Goal: Transaction & Acquisition: Book appointment/travel/reservation

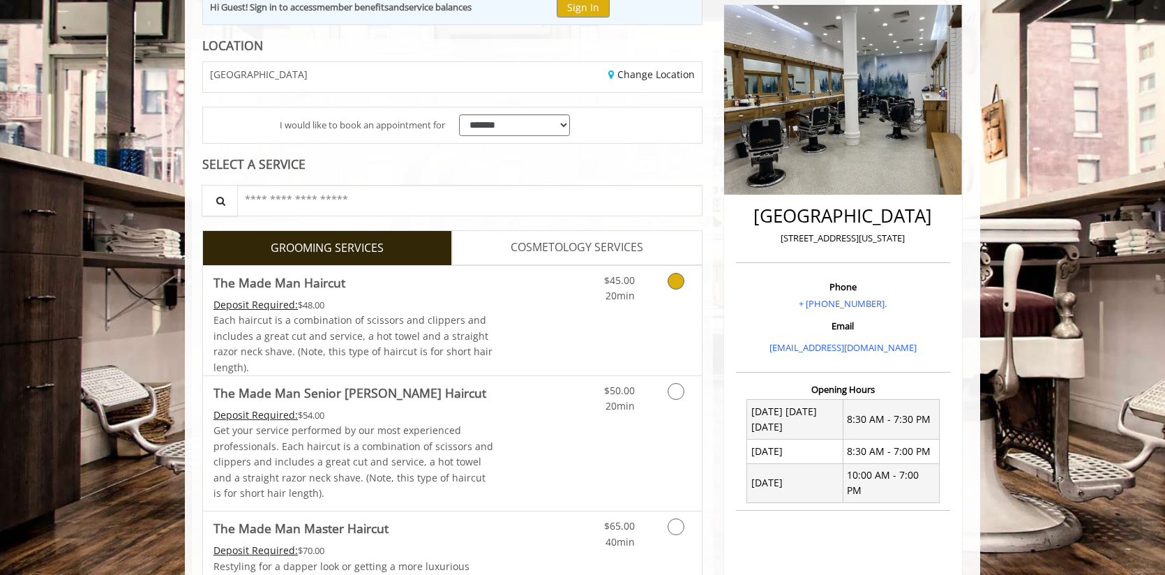
click at [518, 285] on link "Discounted Price" at bounding box center [535, 321] width 83 height 110
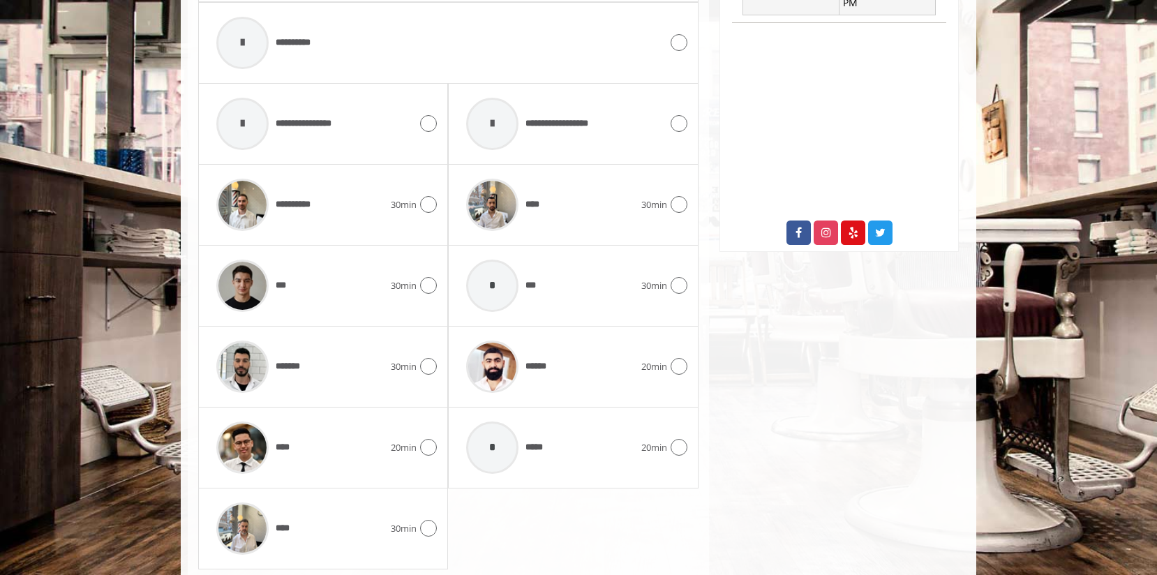
scroll to position [703, 0]
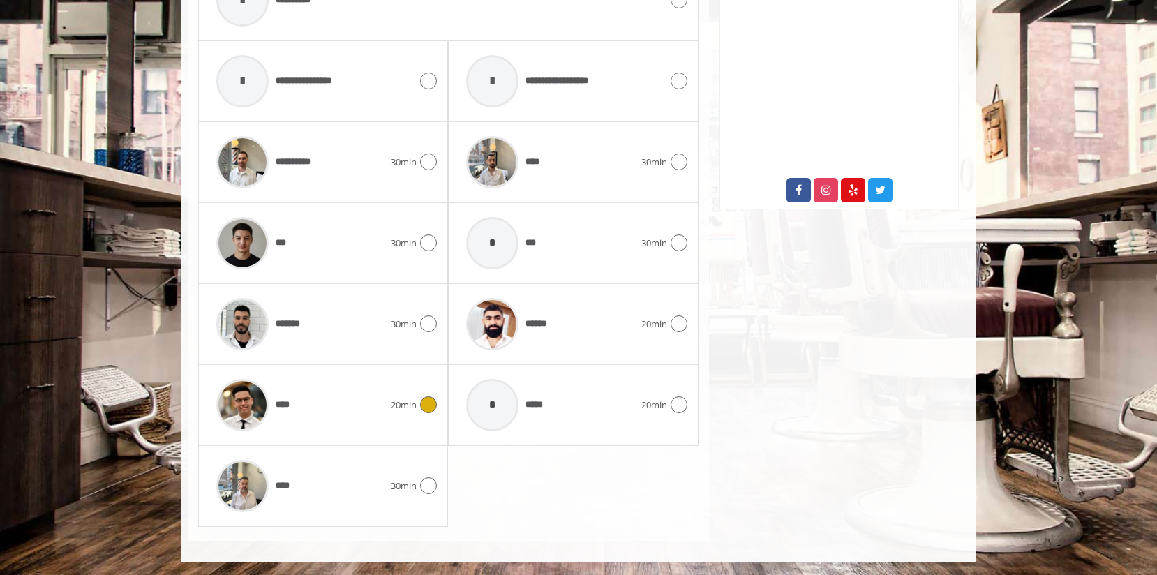
click at [325, 393] on div "****" at bounding box center [299, 405] width 181 height 66
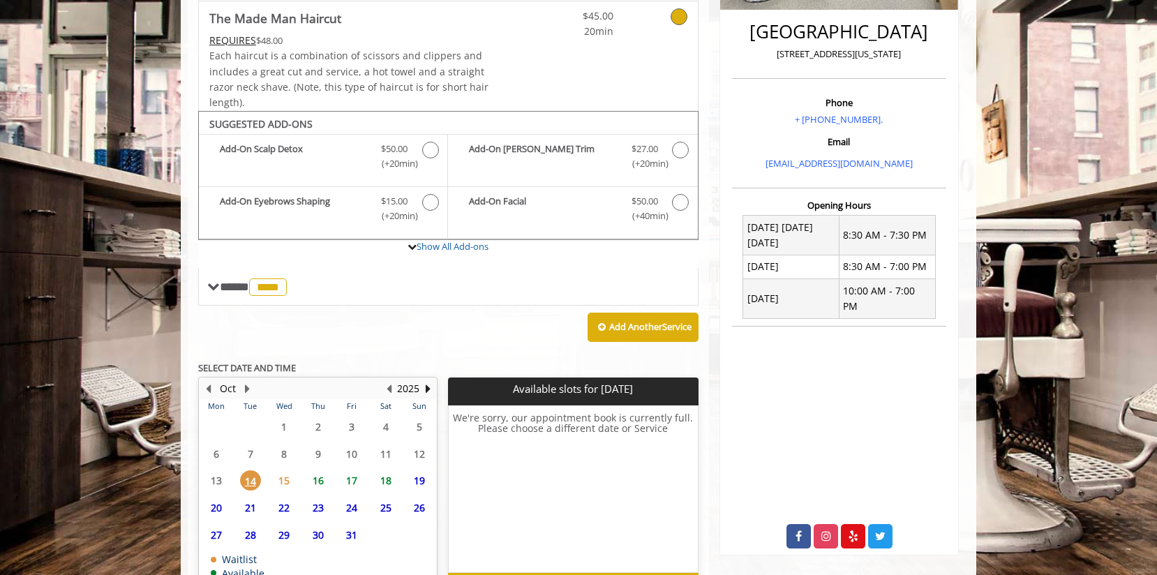
scroll to position [445, 0]
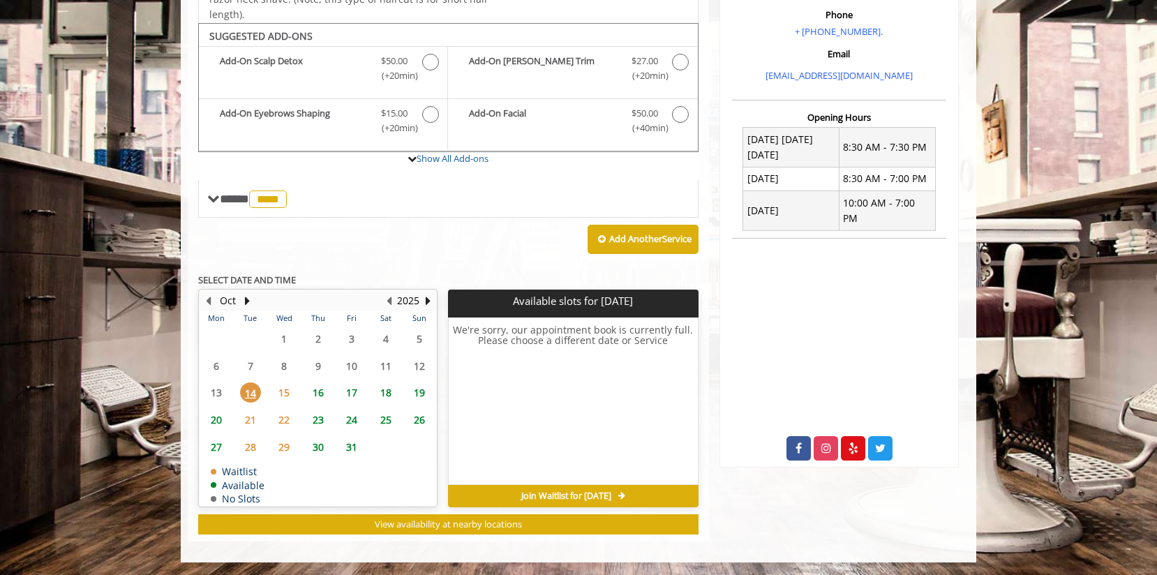
click at [322, 393] on span "16" at bounding box center [318, 392] width 21 height 20
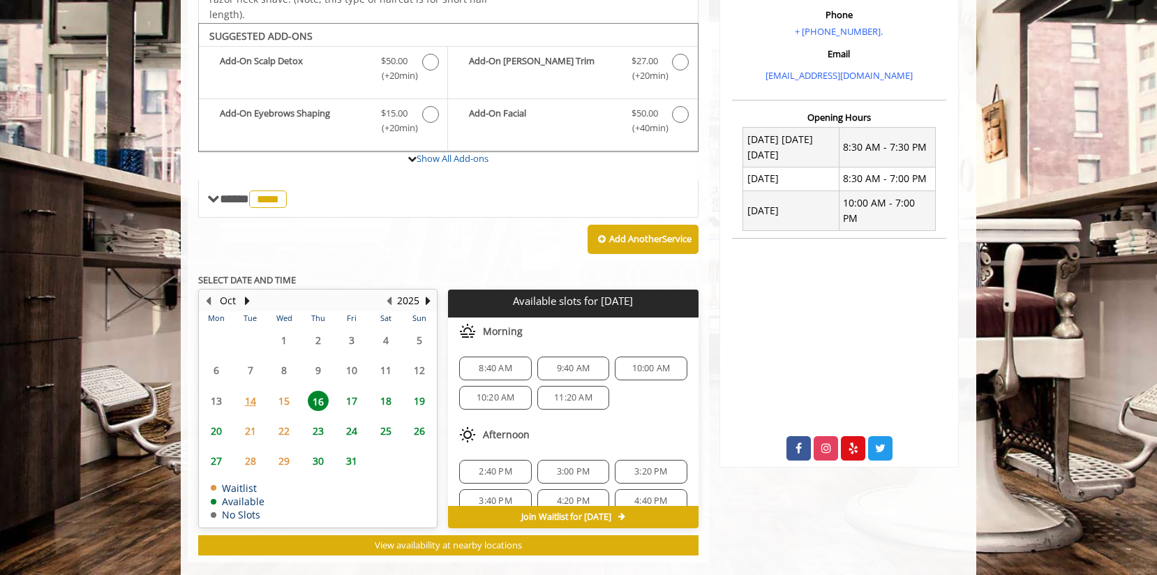
scroll to position [466, 0]
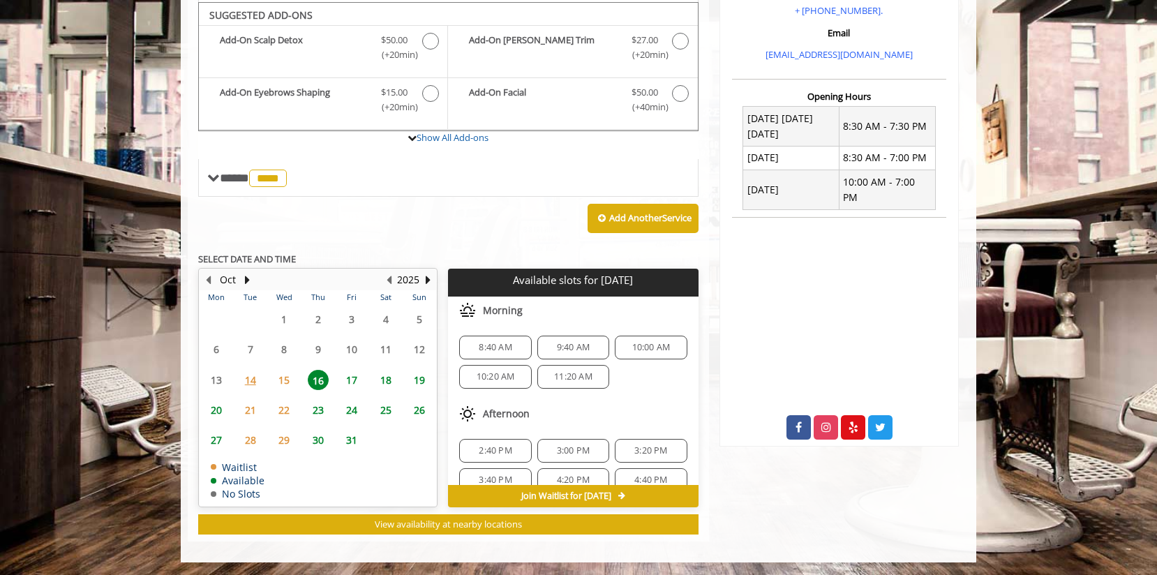
click at [354, 376] on span "17" at bounding box center [351, 380] width 21 height 20
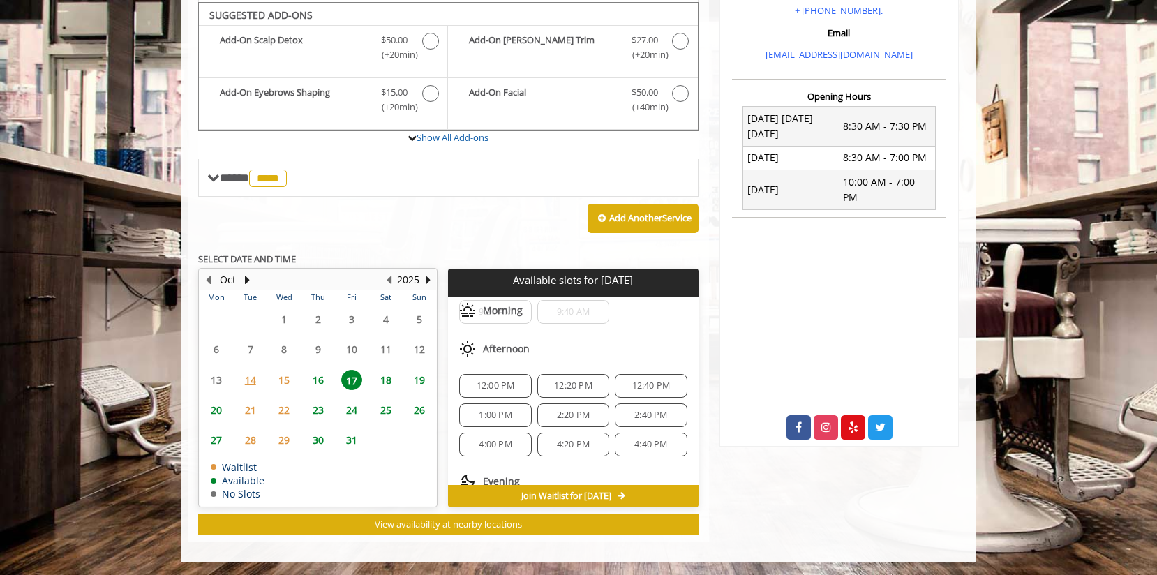
scroll to position [39, 0]
click at [497, 435] on span "4:00 PM" at bounding box center [495, 440] width 33 height 11
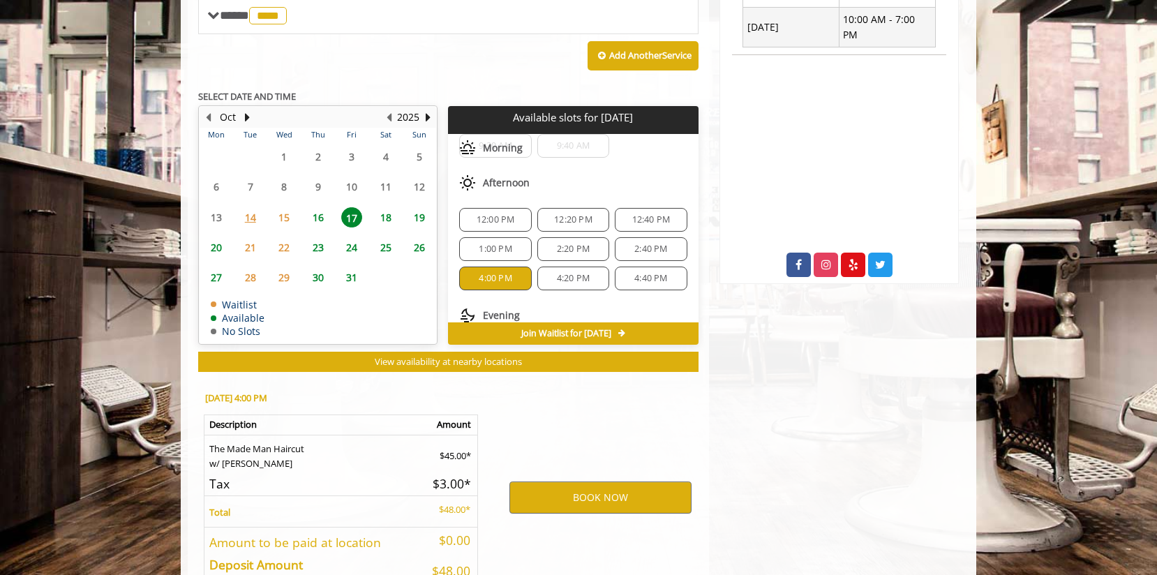
scroll to position [719, 0]
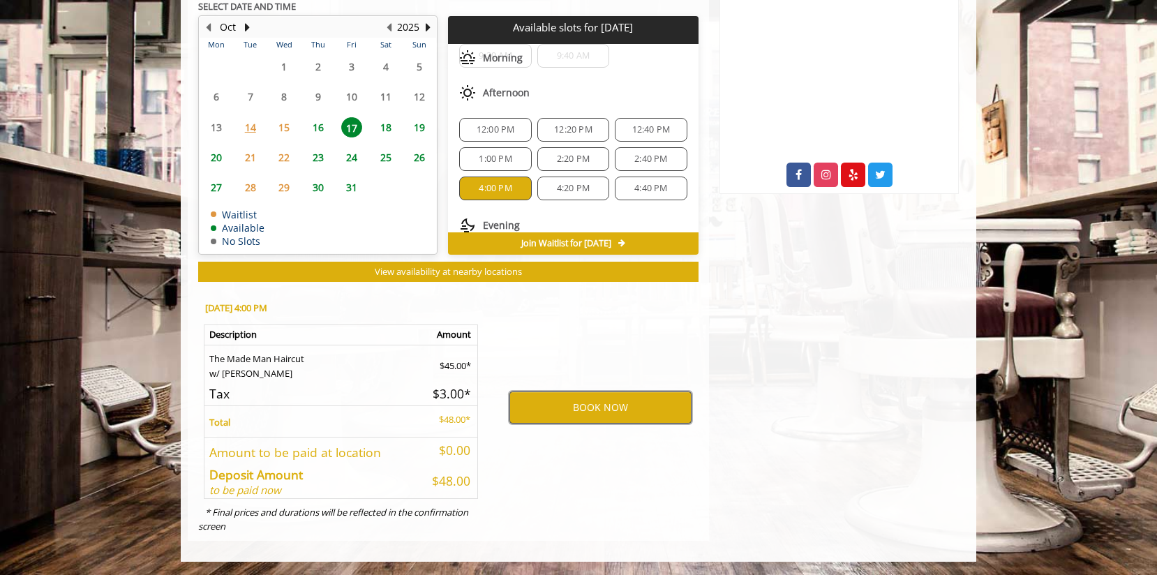
click at [560, 410] on button "BOOK NOW" at bounding box center [600, 407] width 182 height 32
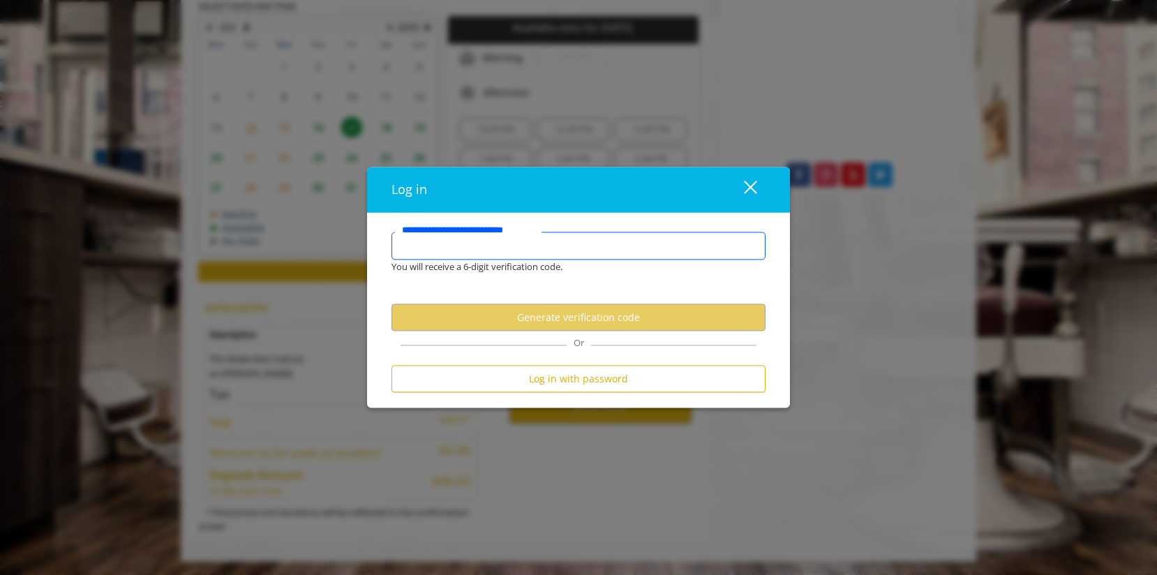
click at [500, 245] on input "**********" at bounding box center [578, 246] width 374 height 28
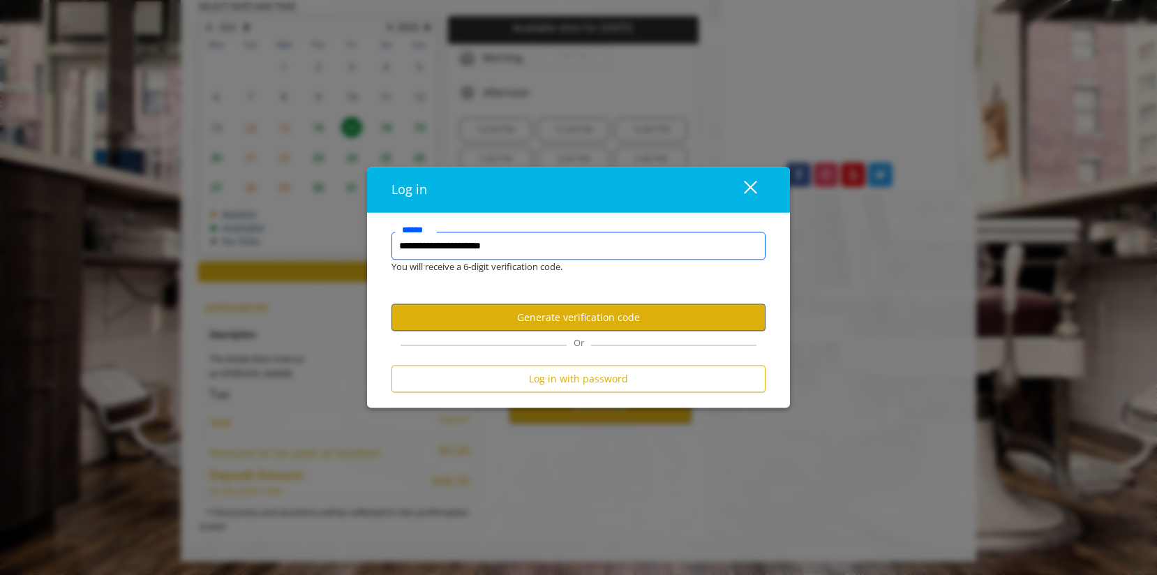
type input "**********"
click at [487, 315] on button "Generate verification code" at bounding box center [578, 317] width 374 height 27
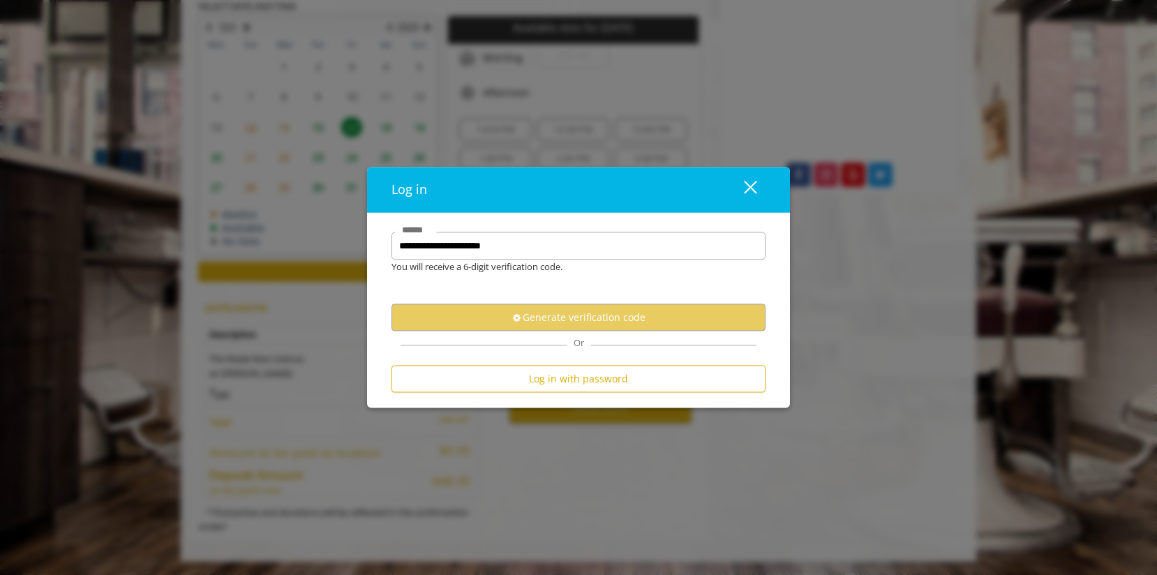
scroll to position [0, 0]
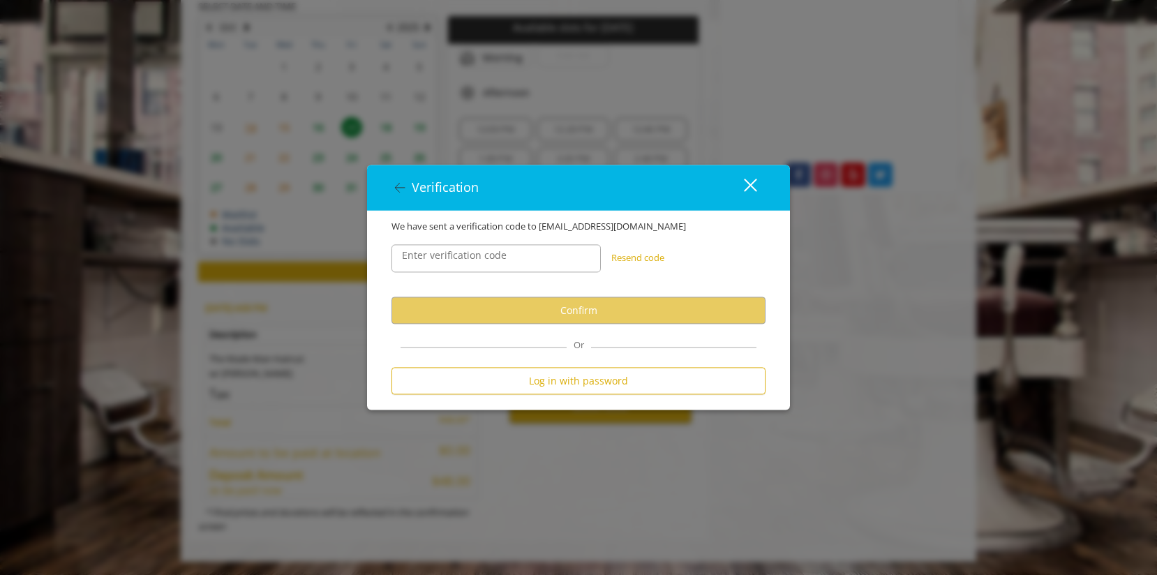
click at [486, 257] on label "Enter verification code" at bounding box center [454, 255] width 119 height 15
click at [486, 257] on input "Enter verification code" at bounding box center [495, 258] width 209 height 28
paste input "******"
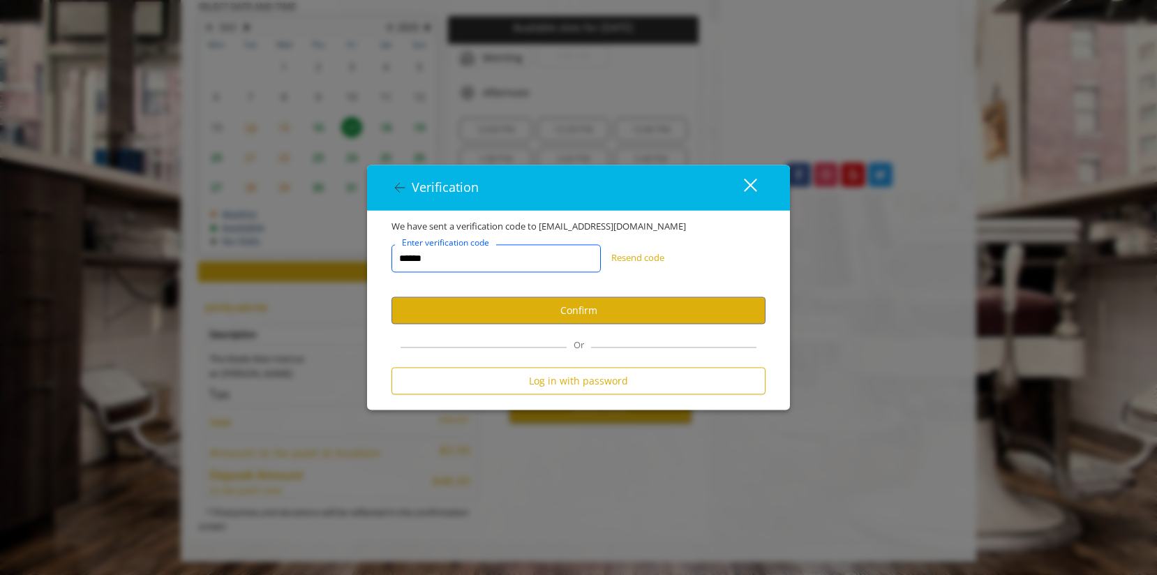
click at [398, 260] on input "******" at bounding box center [495, 258] width 209 height 28
type input "******"
click at [461, 307] on button "Confirm" at bounding box center [578, 310] width 374 height 27
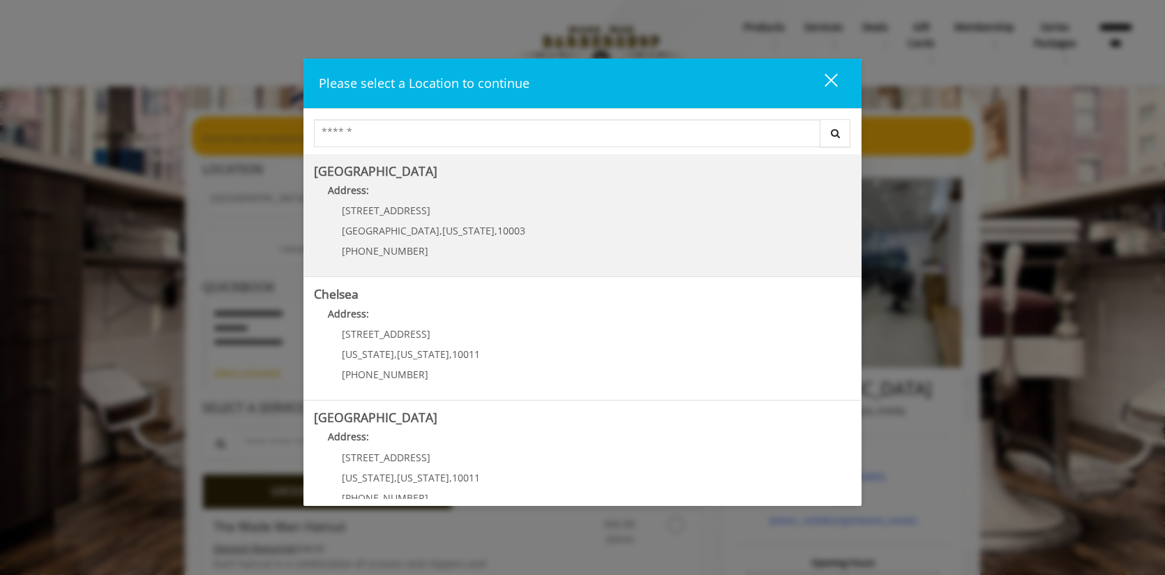
click at [478, 209] on div "60 E 8th St Manhattan , New York , 10003 (212) 598-1840" at bounding box center [423, 235] width 218 height 61
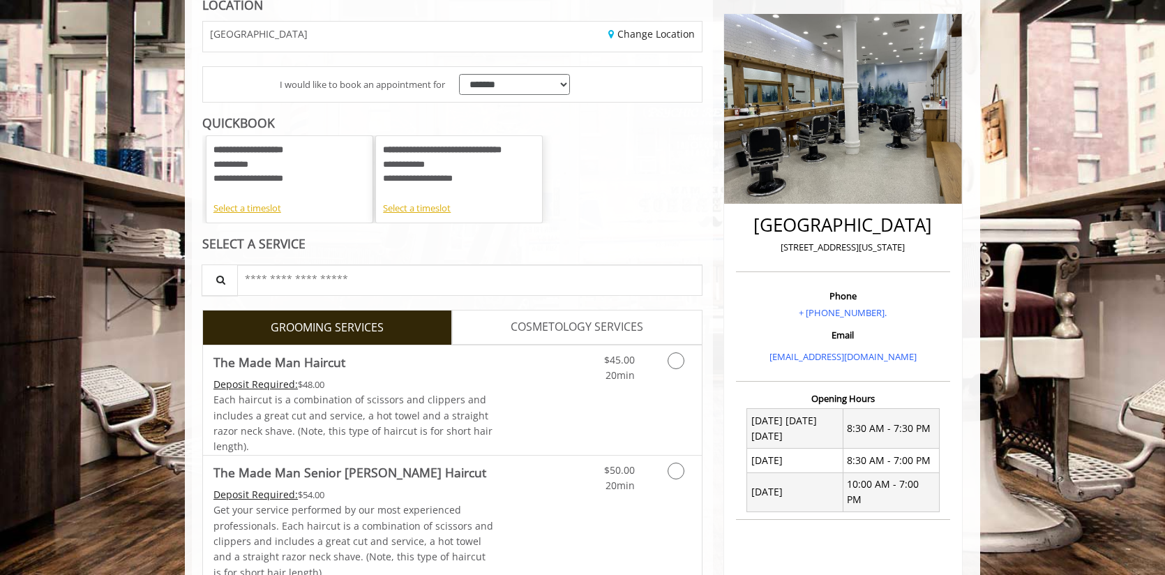
scroll to position [165, 0]
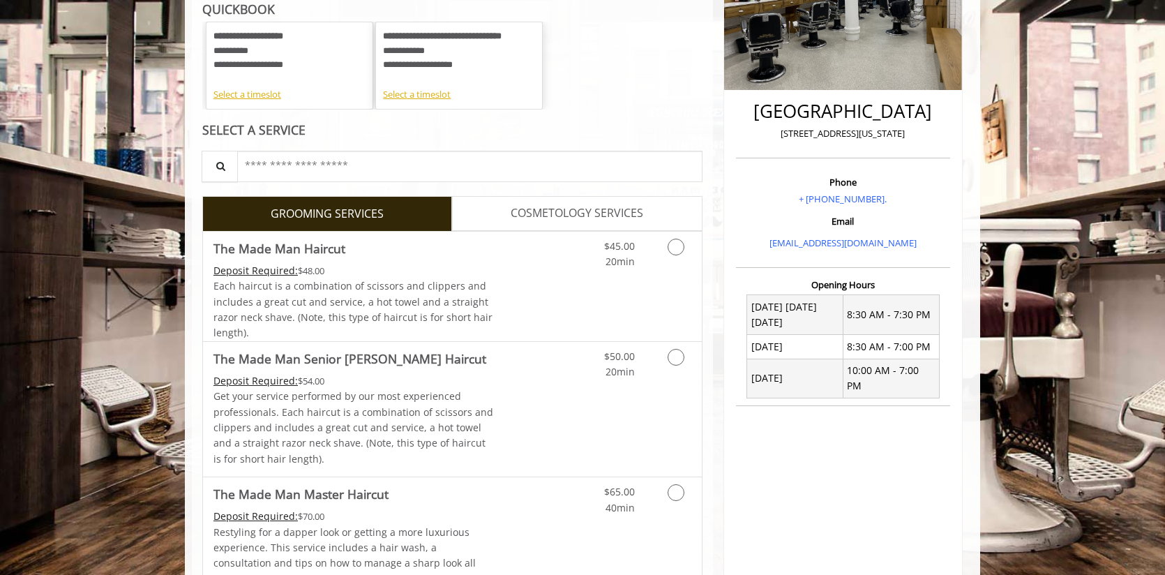
scroll to position [369, 0]
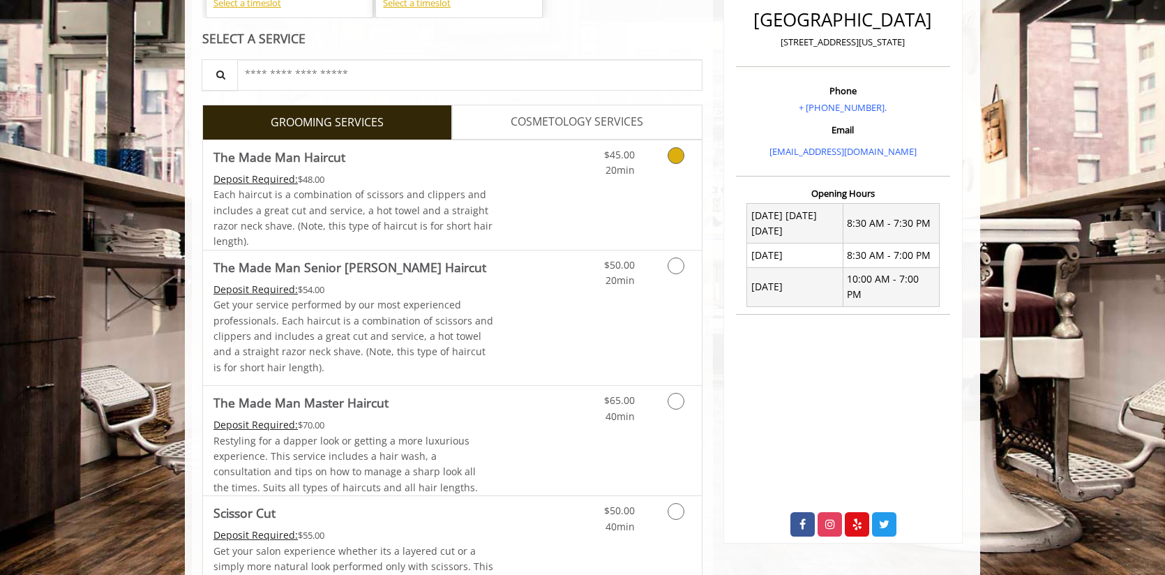
click at [455, 165] on span "The Made Man Haircut" at bounding box center [354, 157] width 281 height 20
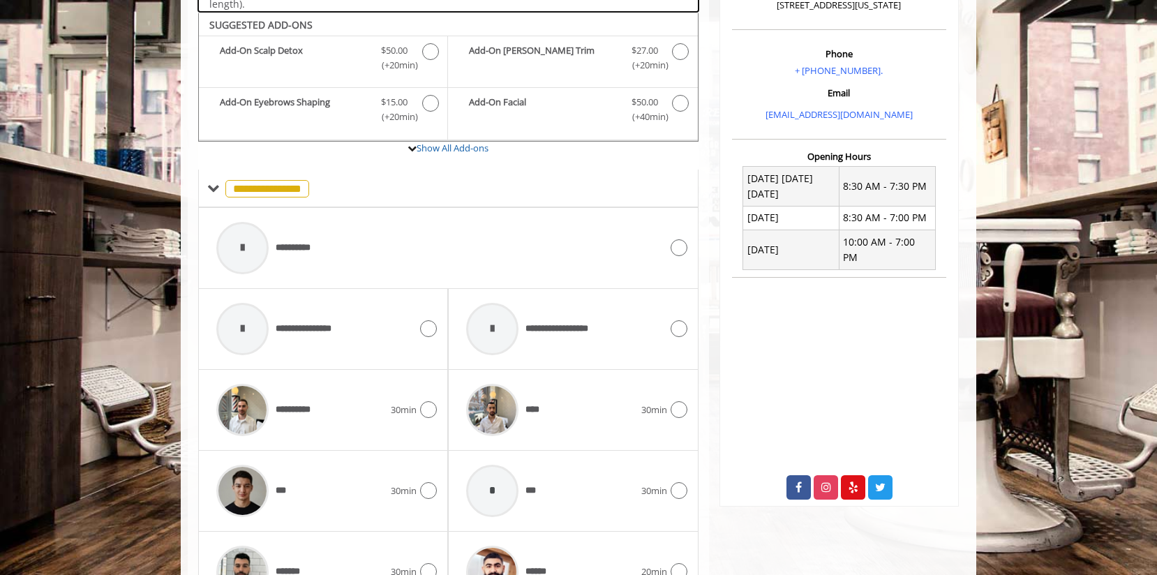
scroll to position [418, 0]
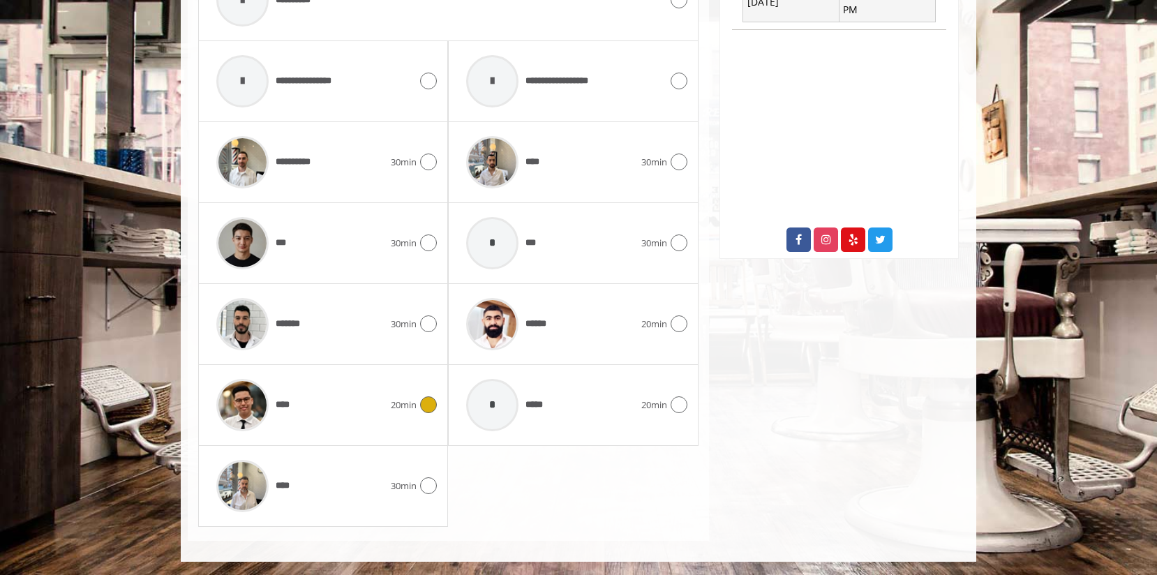
click at [323, 419] on div "****" at bounding box center [299, 405] width 181 height 66
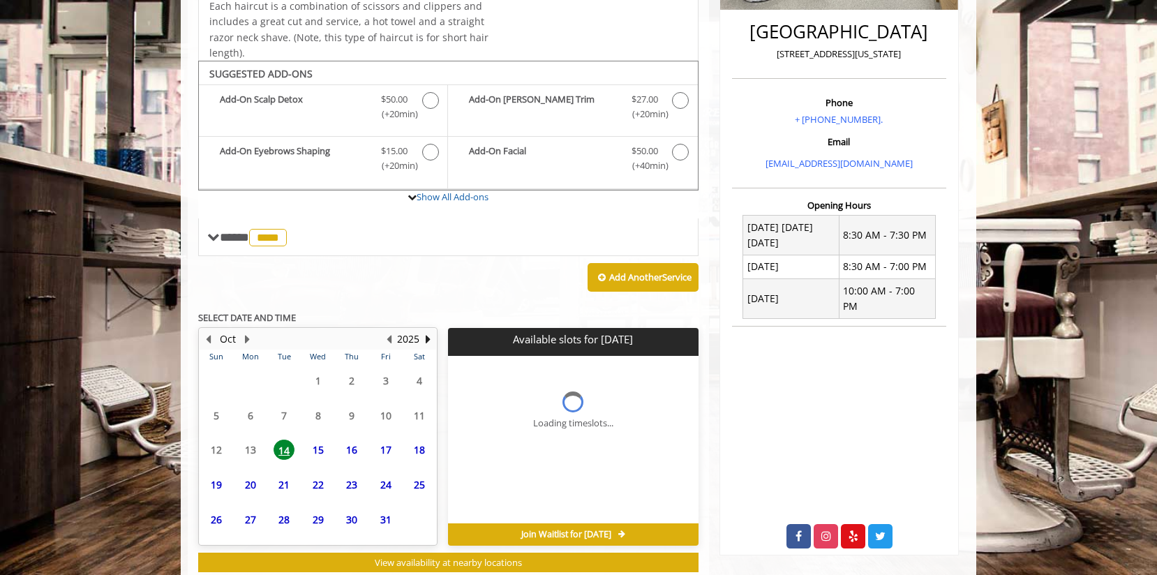
scroll to position [396, 0]
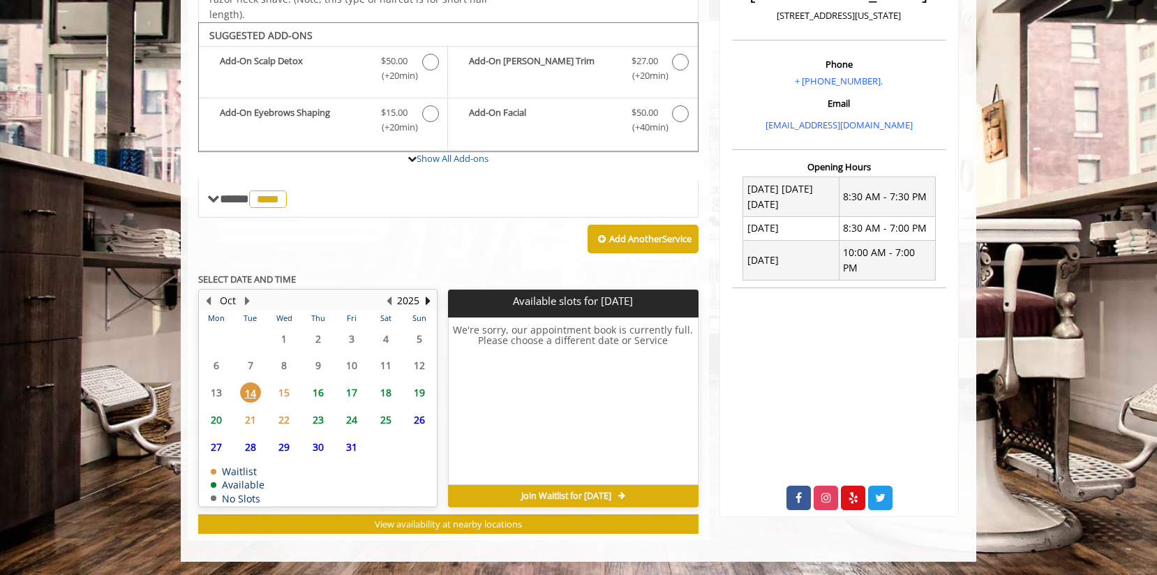
click at [356, 390] on span "17" at bounding box center [351, 392] width 21 height 20
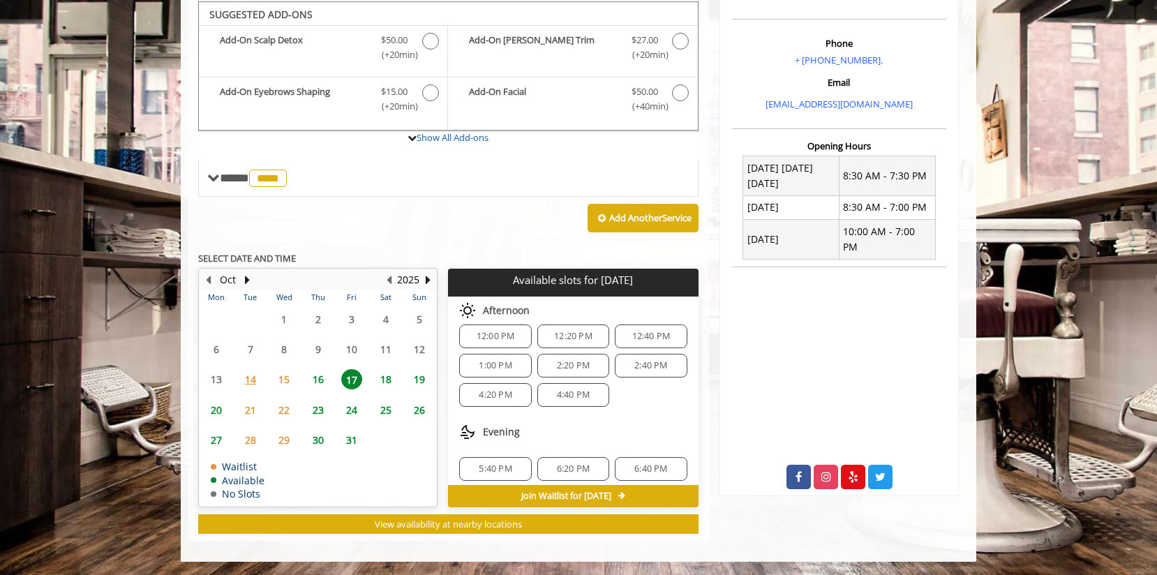
scroll to position [101, 0]
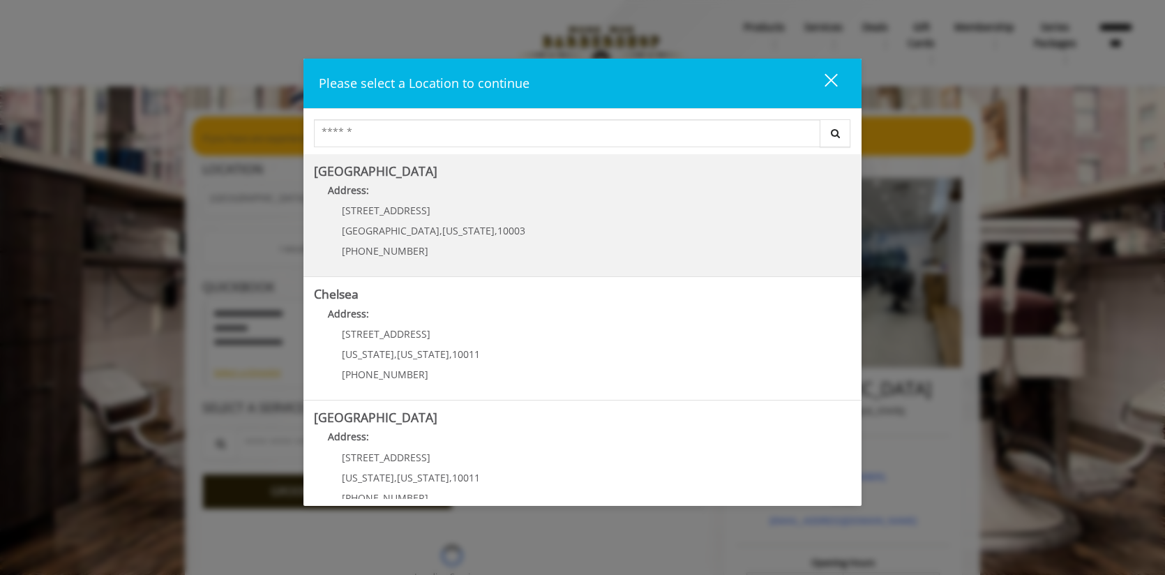
click at [576, 235] on Village "[GEOGRAPHIC_DATA] Address: [STREET_ADDRESS][US_STATE] (212) 598-1840" at bounding box center [582, 216] width 537 height 102
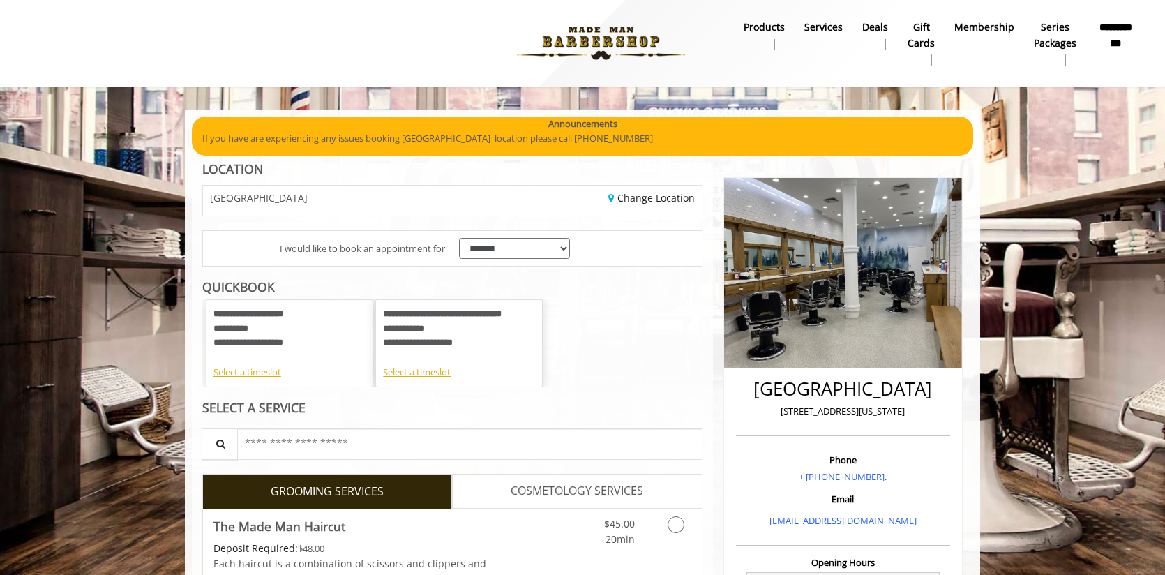
scroll to position [1, 0]
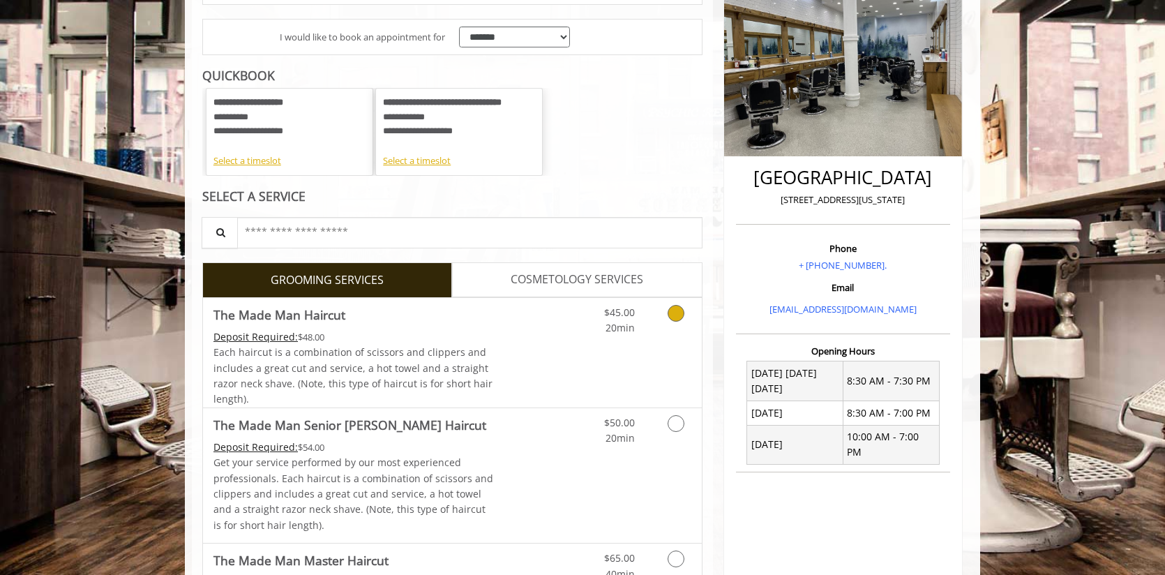
click at [547, 317] on link "Discounted Price" at bounding box center [535, 353] width 83 height 110
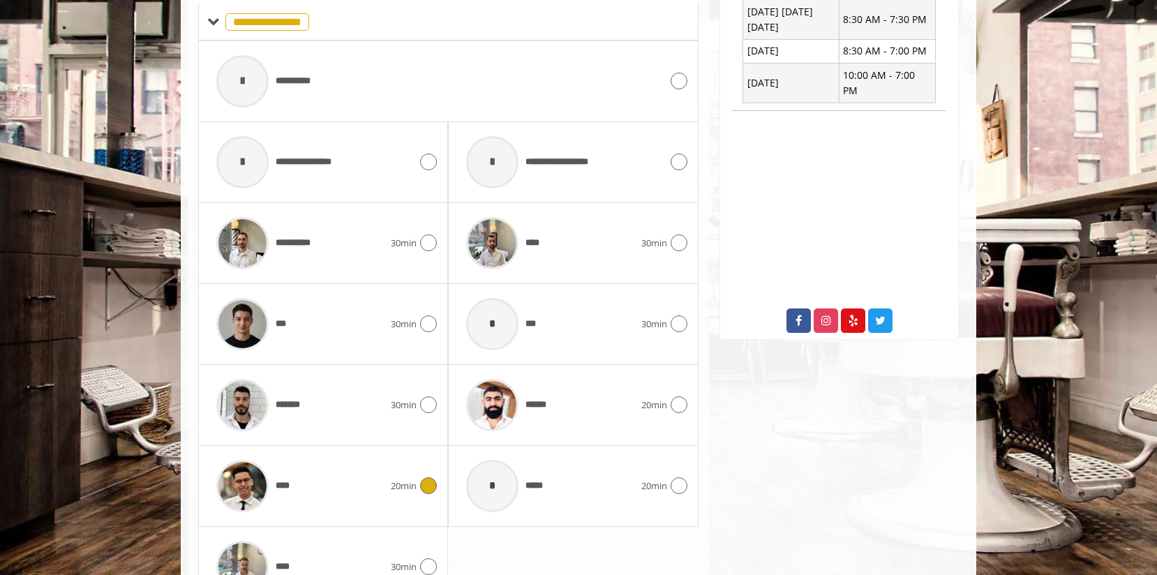
click at [323, 474] on div "****" at bounding box center [299, 486] width 181 height 66
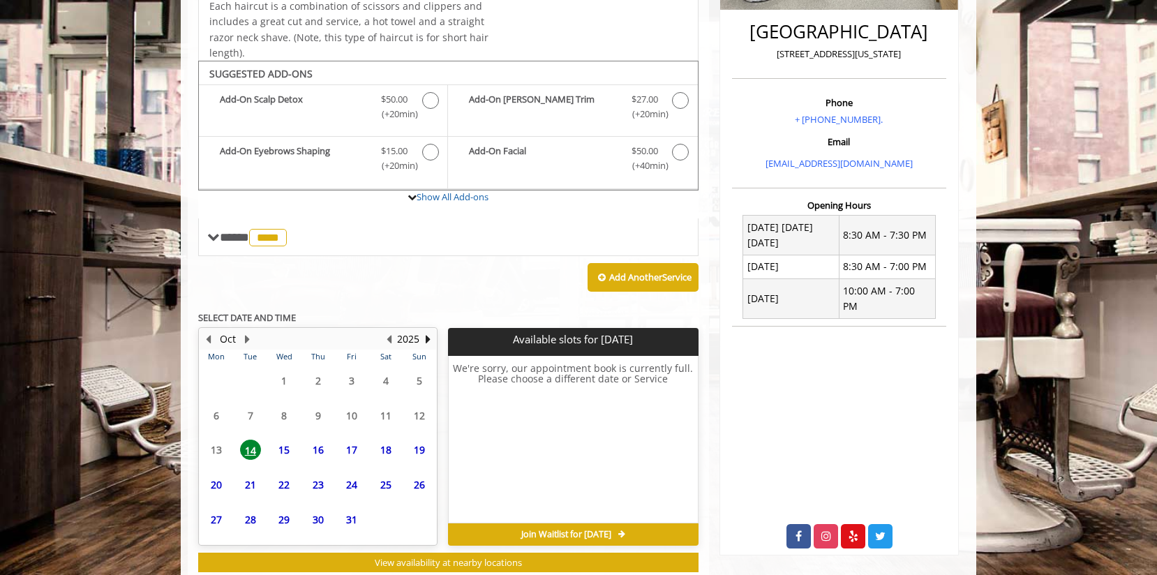
scroll to position [396, 0]
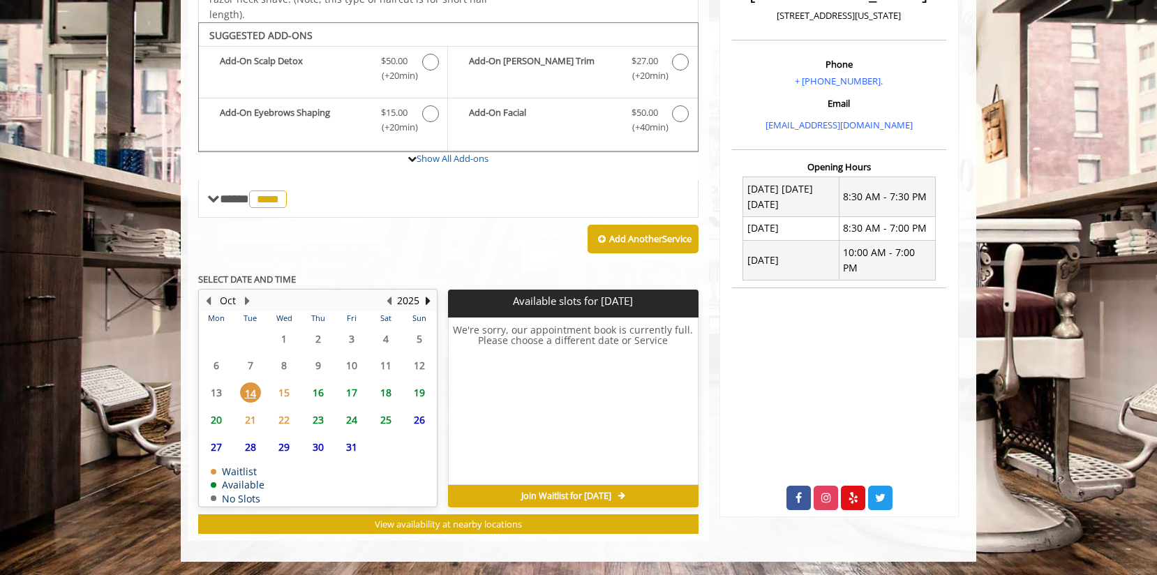
click at [345, 396] on span "17" at bounding box center [351, 392] width 21 height 20
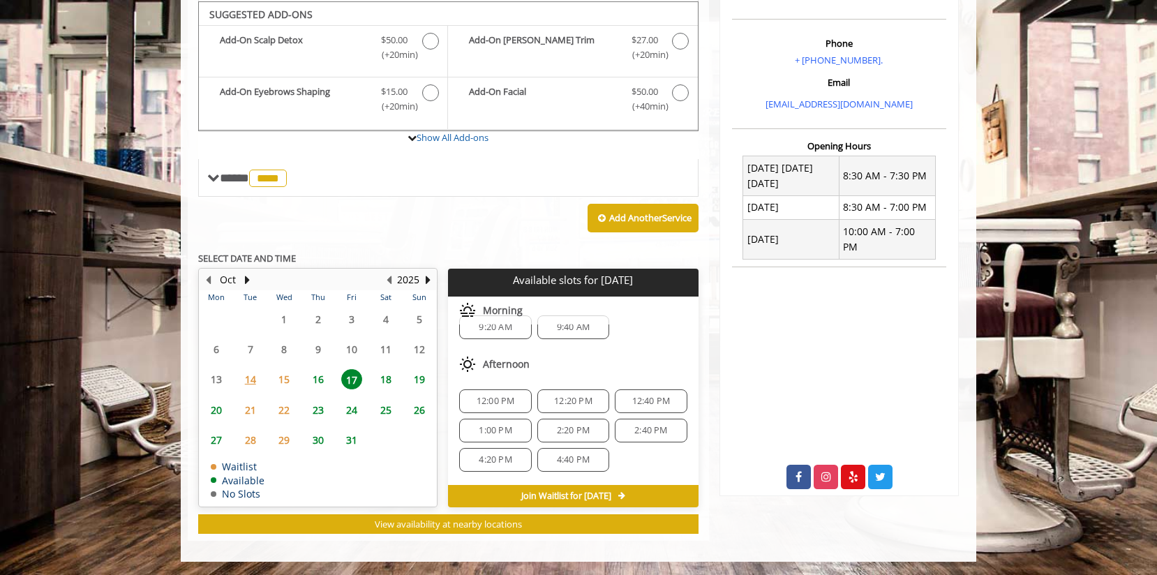
scroll to position [22, 0]
click at [484, 455] on span "4:20 PM" at bounding box center [495, 458] width 33 height 11
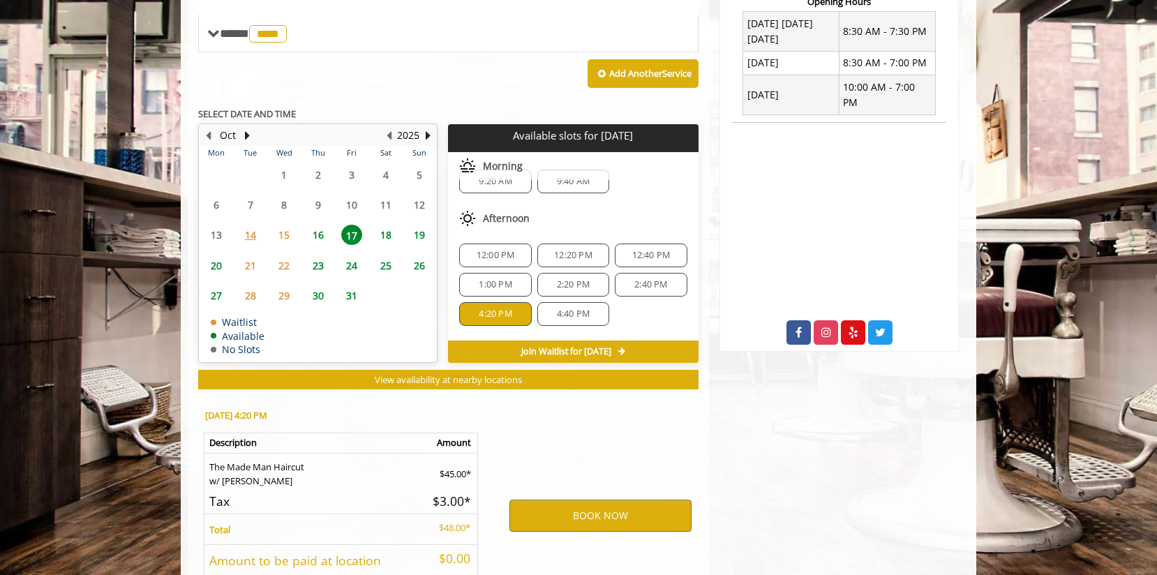
scroll to position [669, 0]
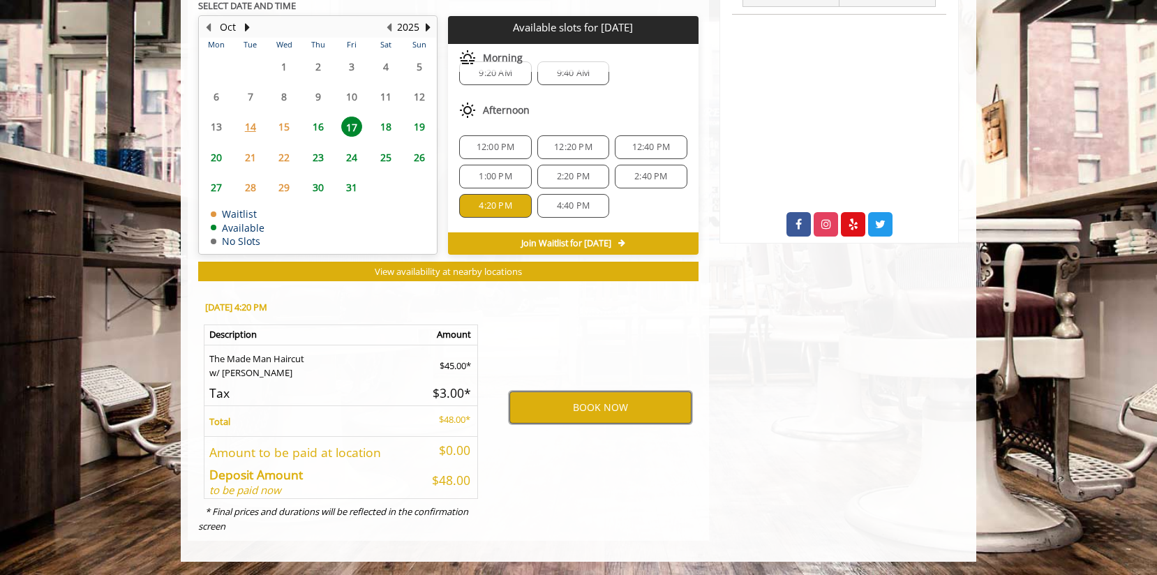
click at [537, 403] on button "BOOK NOW" at bounding box center [600, 407] width 182 height 32
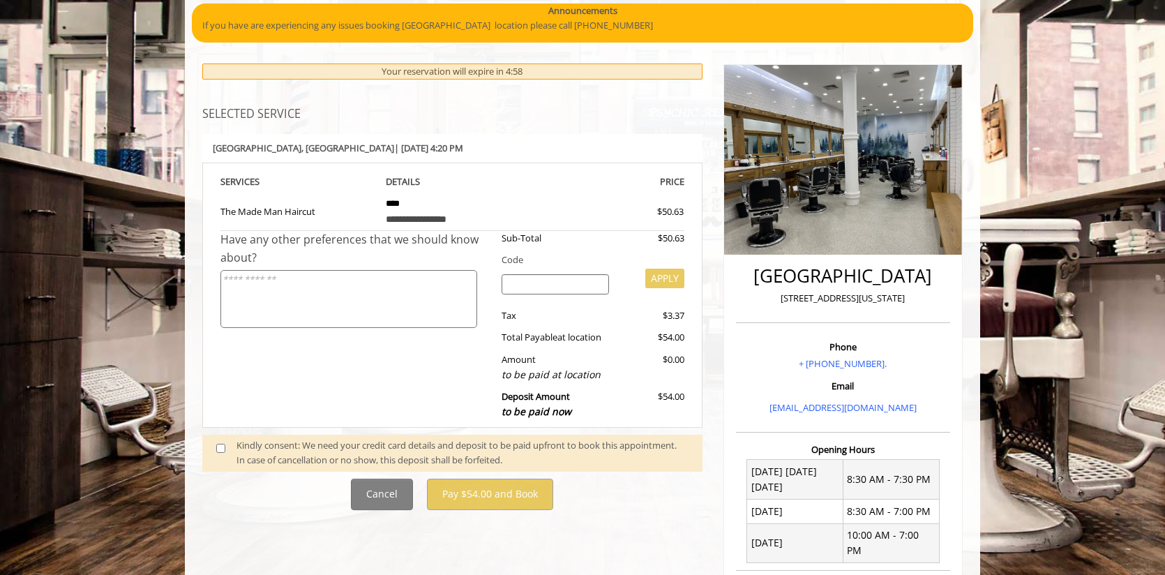
scroll to position [115, 0]
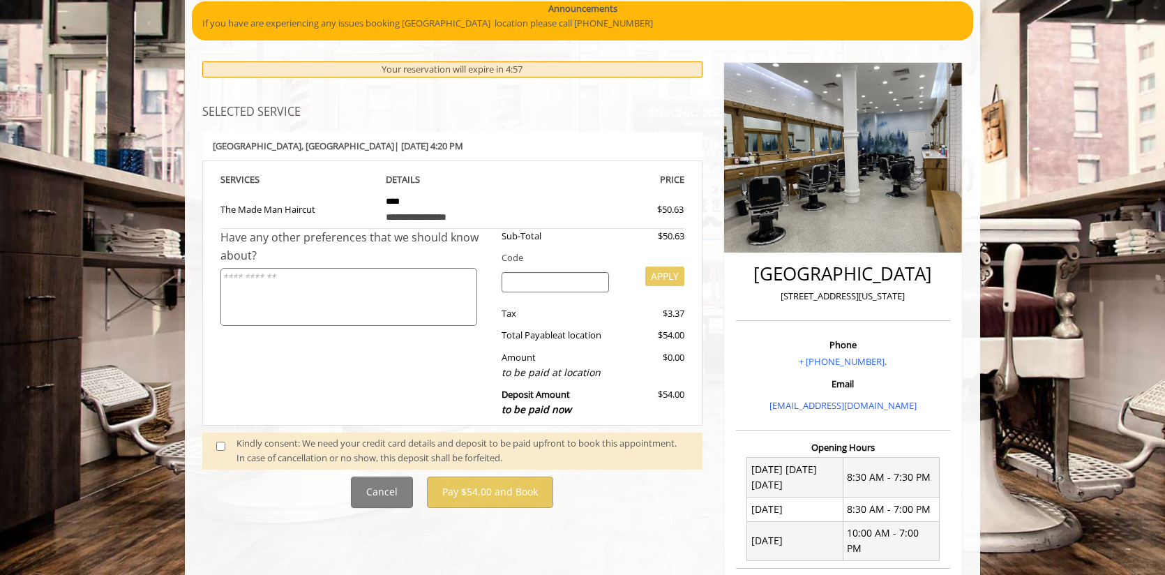
click at [225, 452] on span at bounding box center [226, 450] width 41 height 29
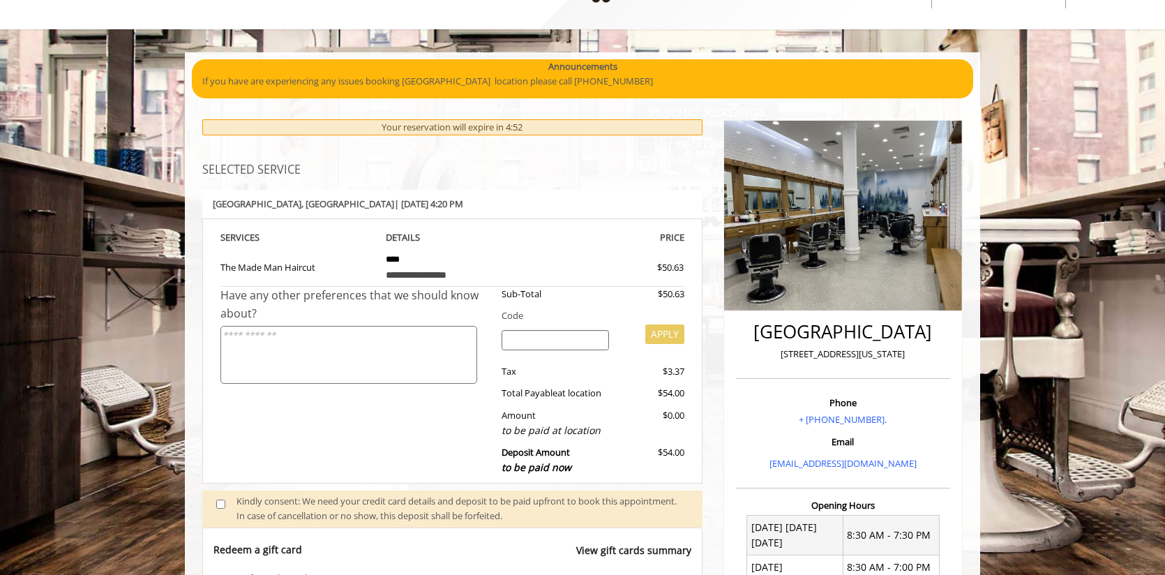
scroll to position [4, 0]
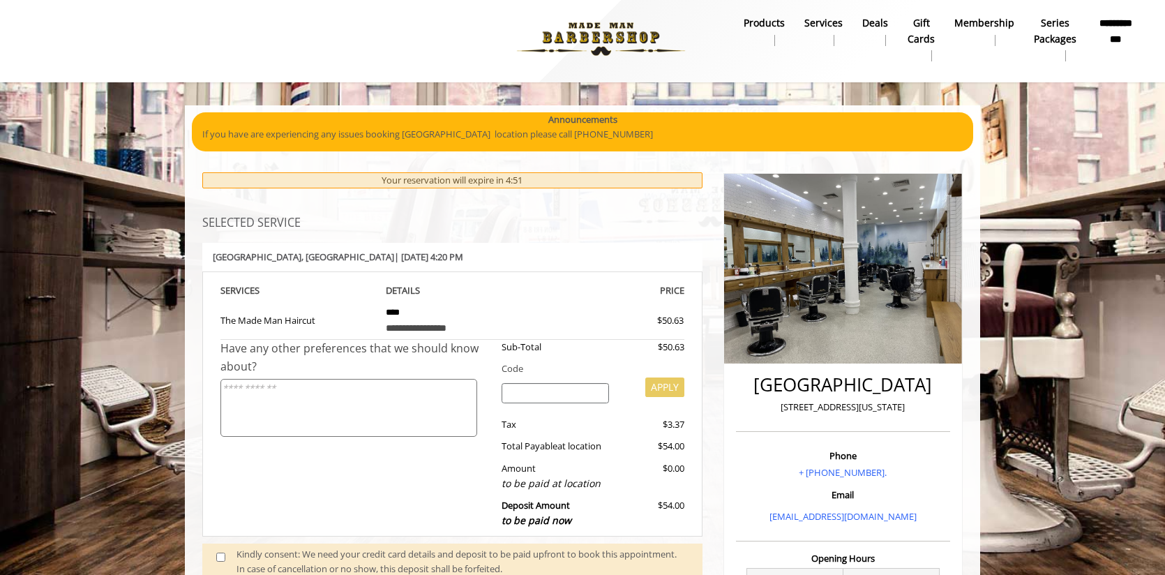
drag, startPoint x: 219, startPoint y: 258, endPoint x: 116, endPoint y: 258, distance: 103.3
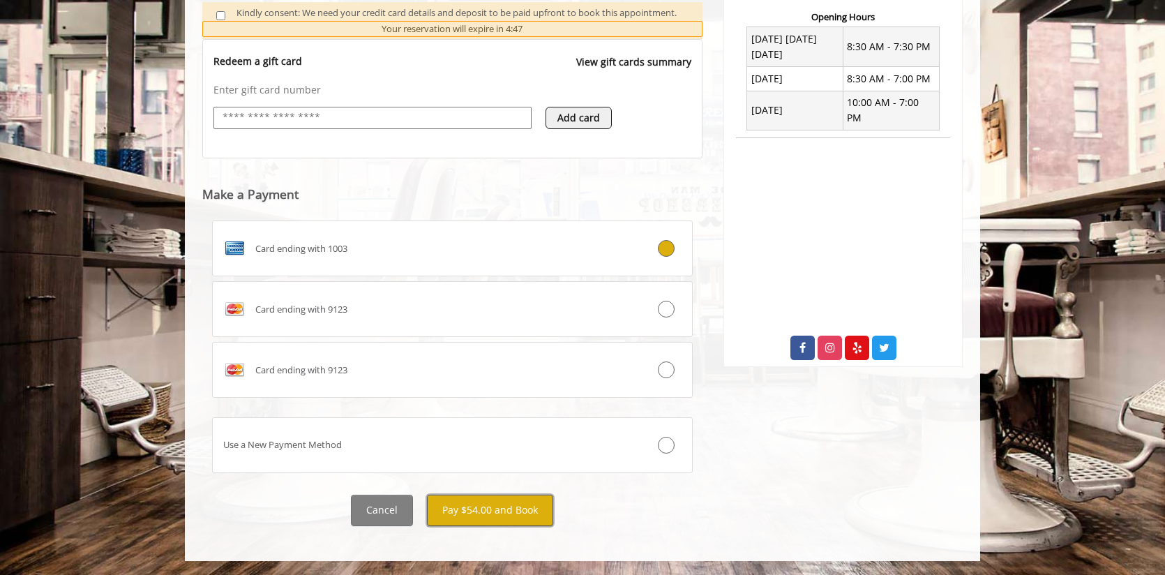
click at [481, 508] on button "Pay $54.00 and Book" at bounding box center [490, 510] width 126 height 31
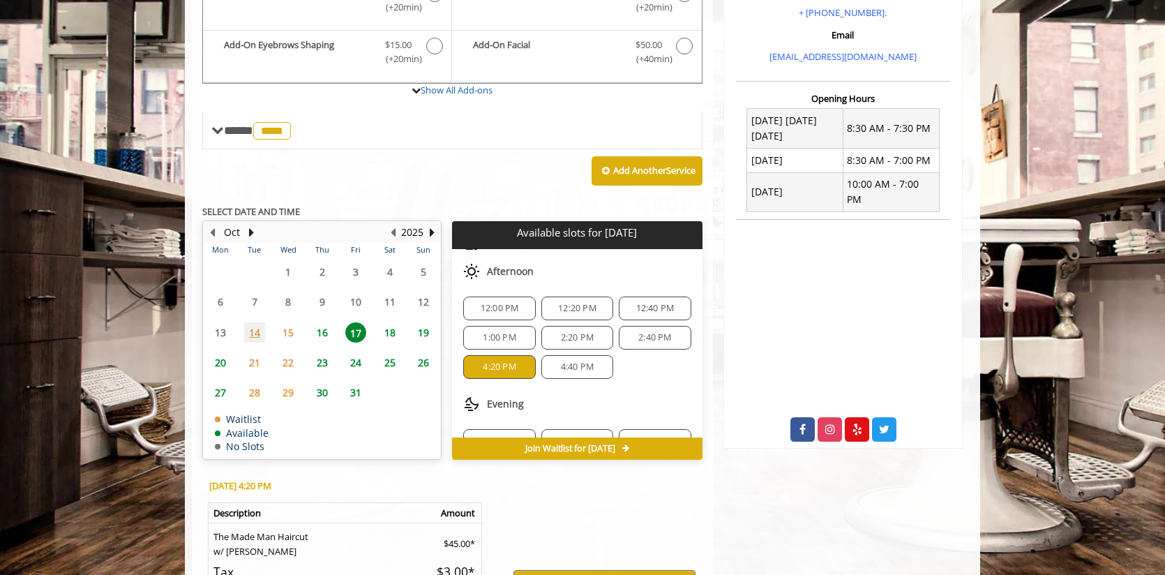
scroll to position [454, 0]
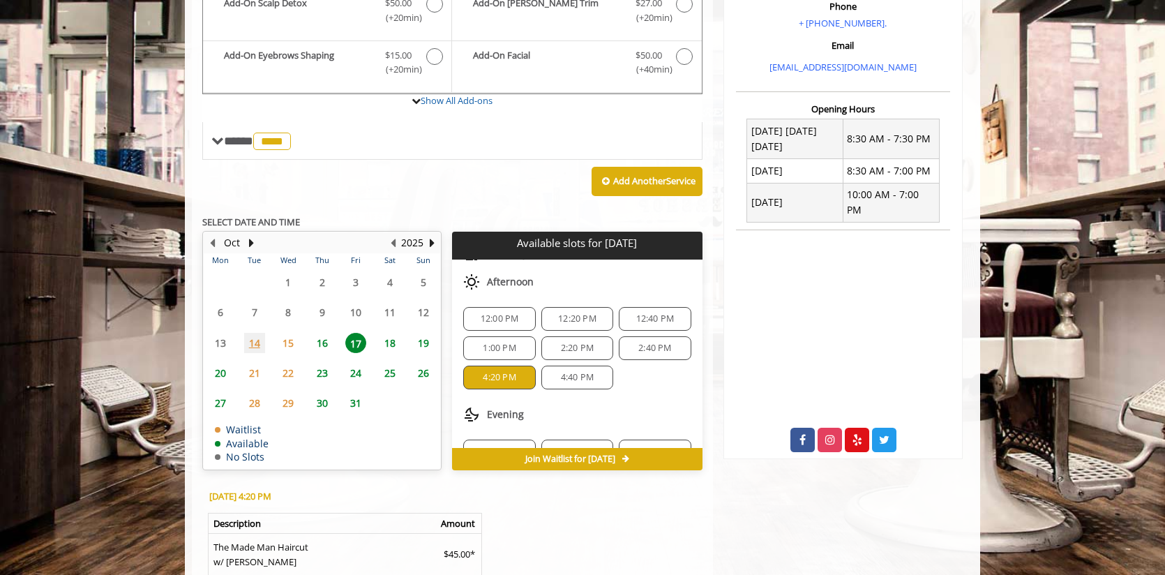
click at [324, 341] on span "16" at bounding box center [322, 343] width 21 height 20
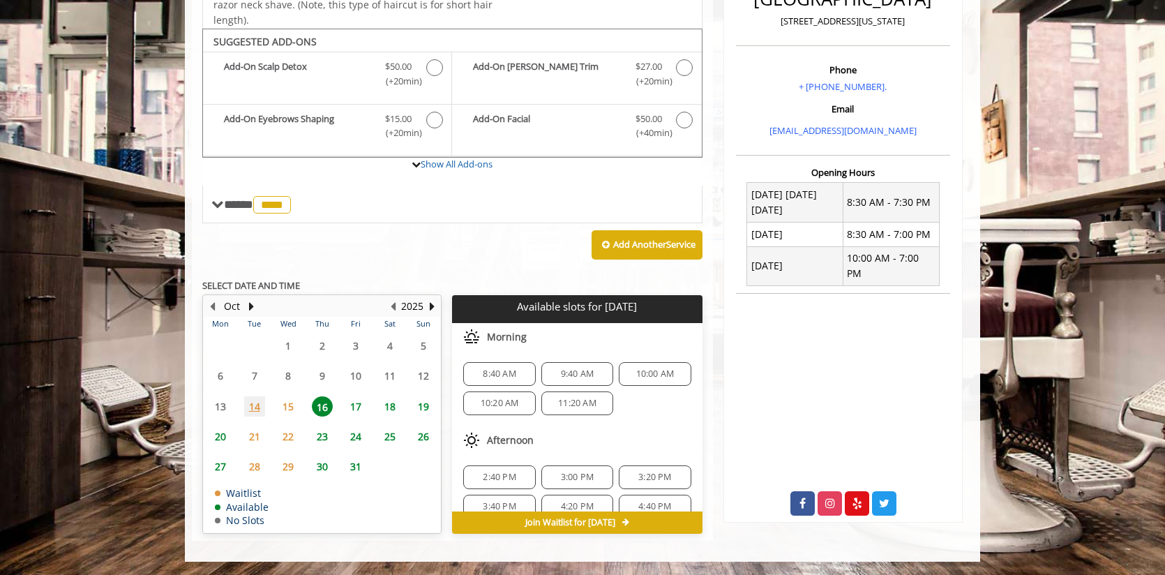
click at [356, 412] on span "17" at bounding box center [355, 406] width 21 height 20
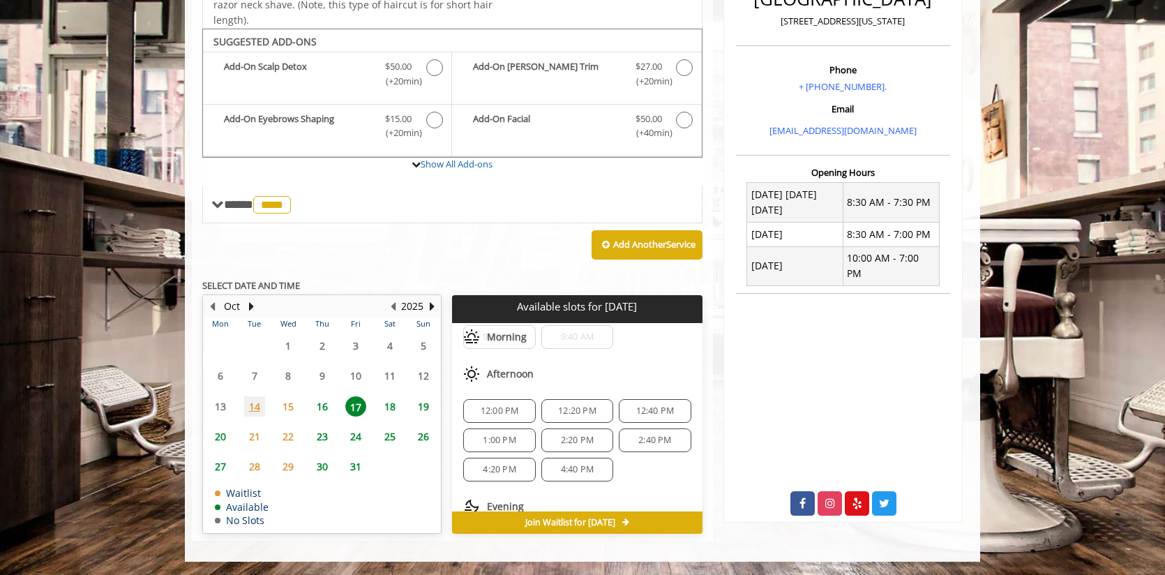
scroll to position [38, 0]
click at [484, 462] on div "4:20 PM" at bounding box center [499, 469] width 72 height 24
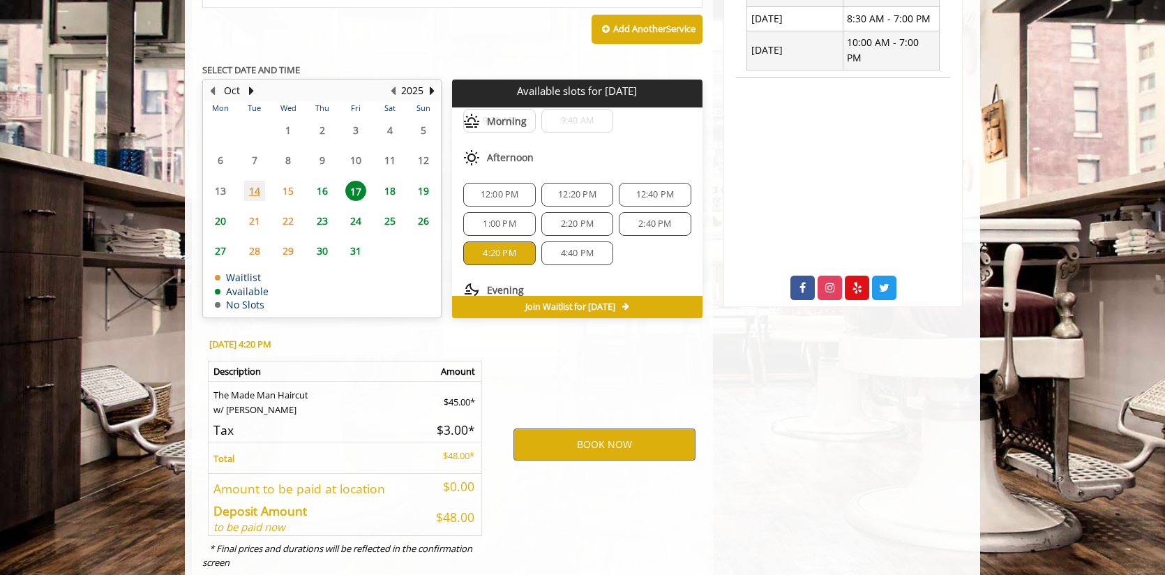
scroll to position [642, 0]
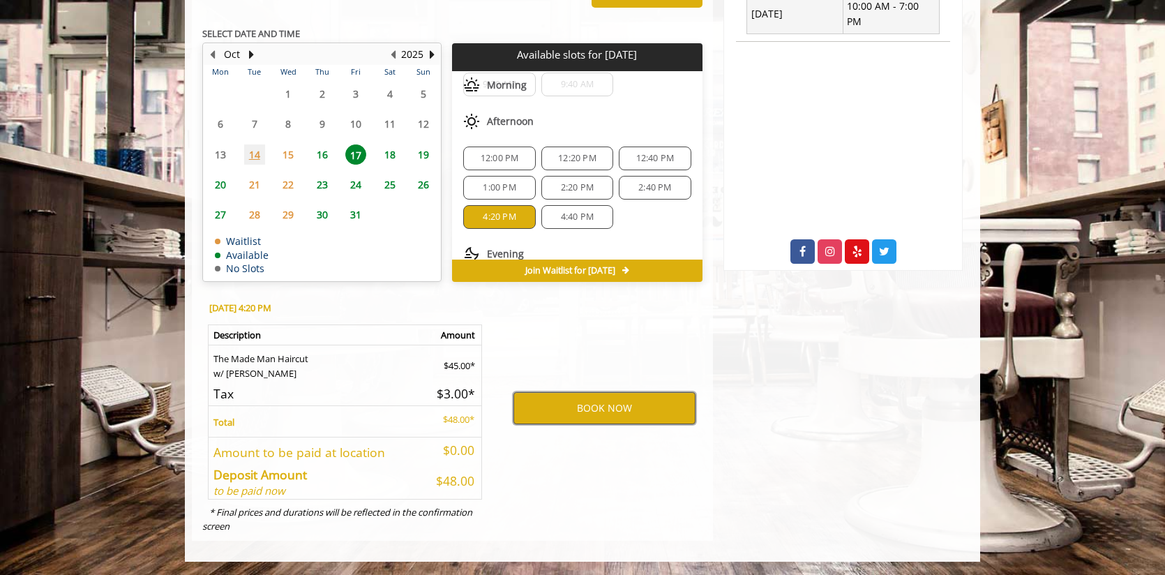
click at [546, 397] on button "BOOK NOW" at bounding box center [605, 408] width 182 height 32
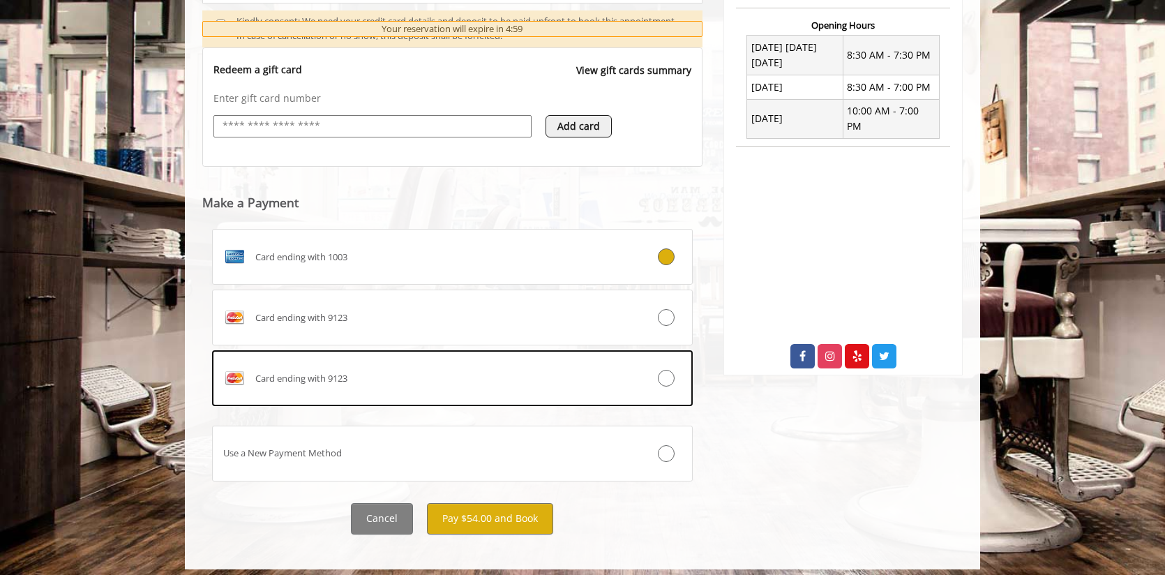
scroll to position [546, 0]
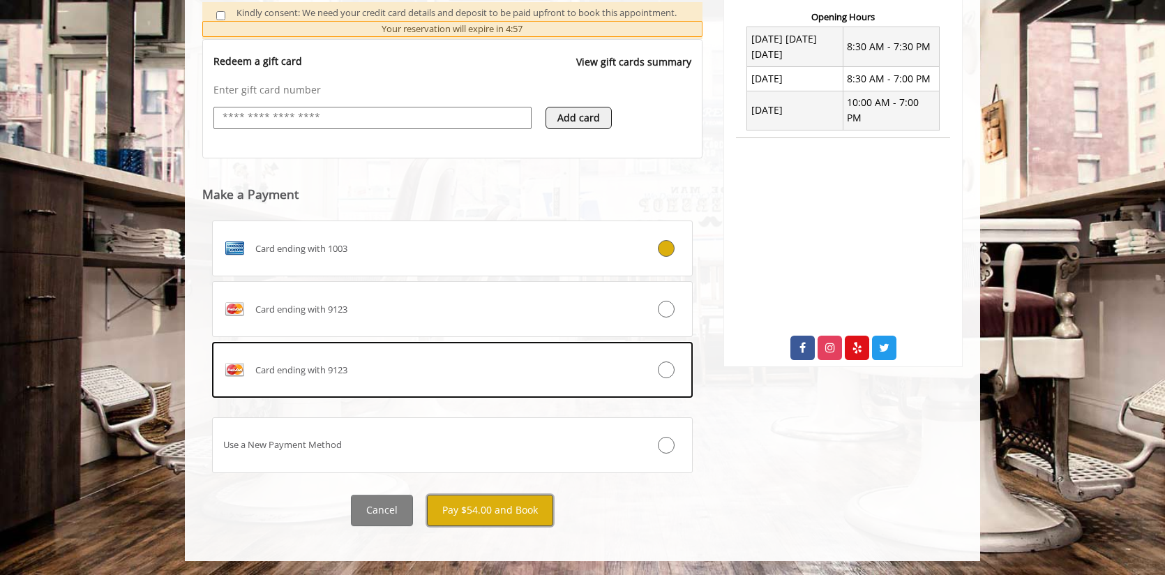
click at [465, 515] on button "Pay $54.00 and Book" at bounding box center [490, 510] width 126 height 31
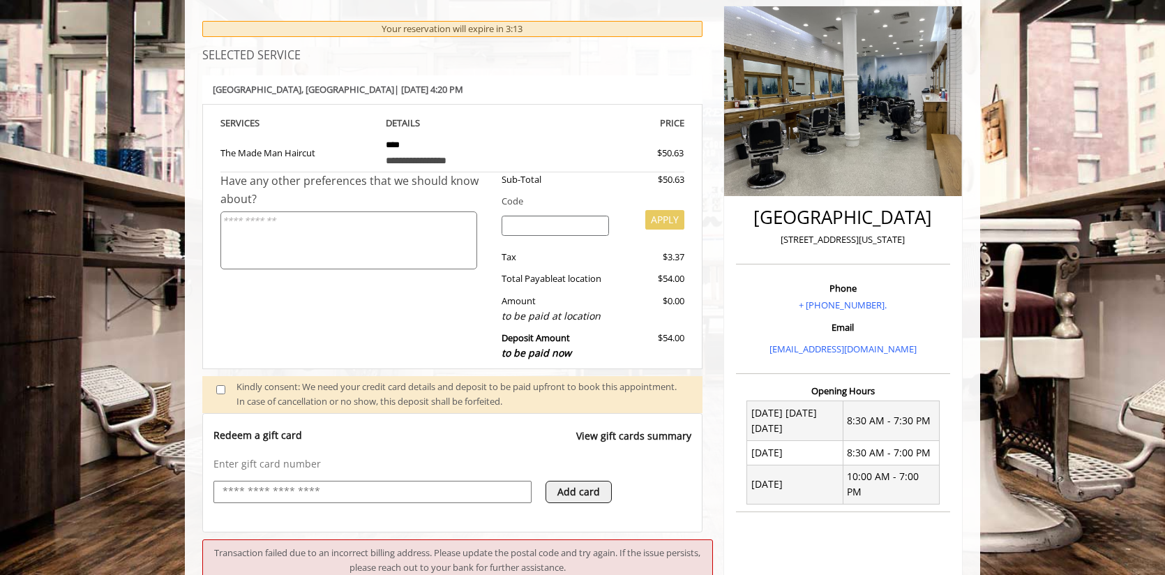
scroll to position [197, 0]
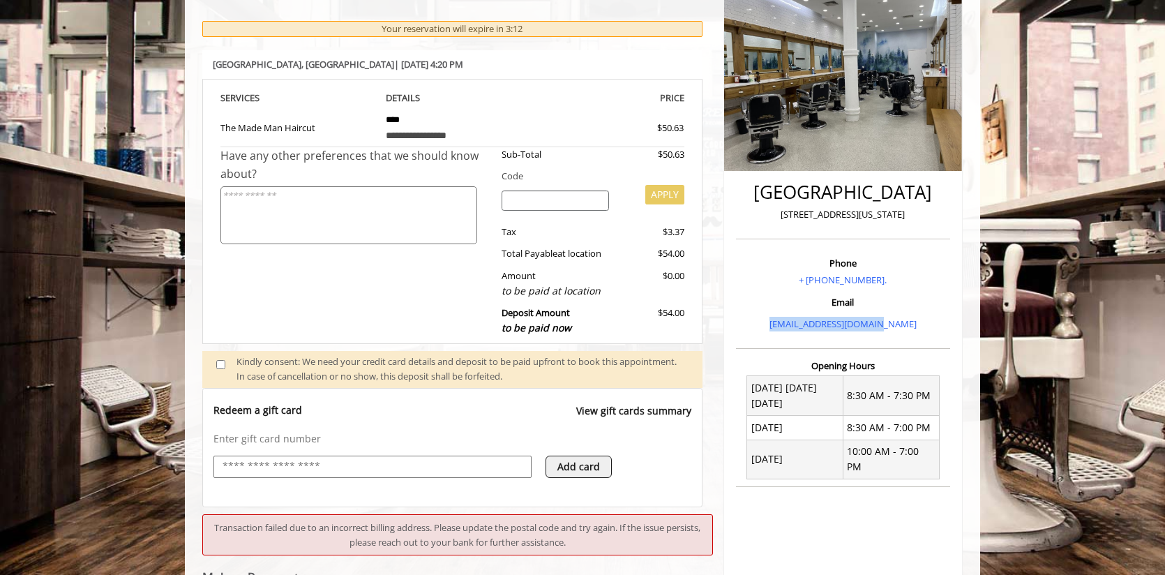
drag, startPoint x: 836, startPoint y: 324, endPoint x: 775, endPoint y: 324, distance: 61.4
click at [775, 324] on p "[EMAIL_ADDRESS][DOMAIN_NAME]" at bounding box center [843, 324] width 207 height 15
copy link "[EMAIL_ADDRESS][DOMAIN_NAME]"
